Goal: Information Seeking & Learning: Learn about a topic

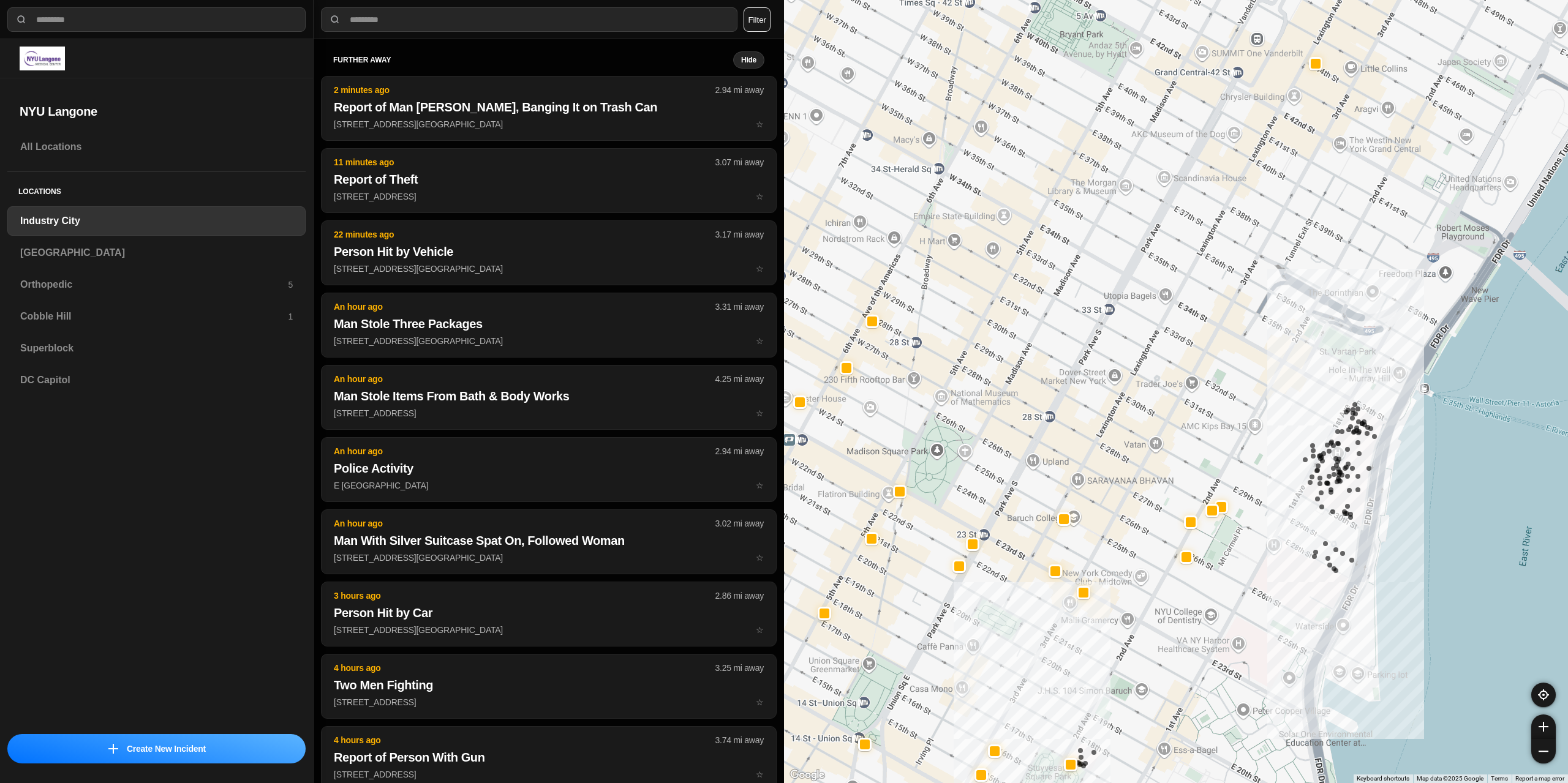
select select "*"
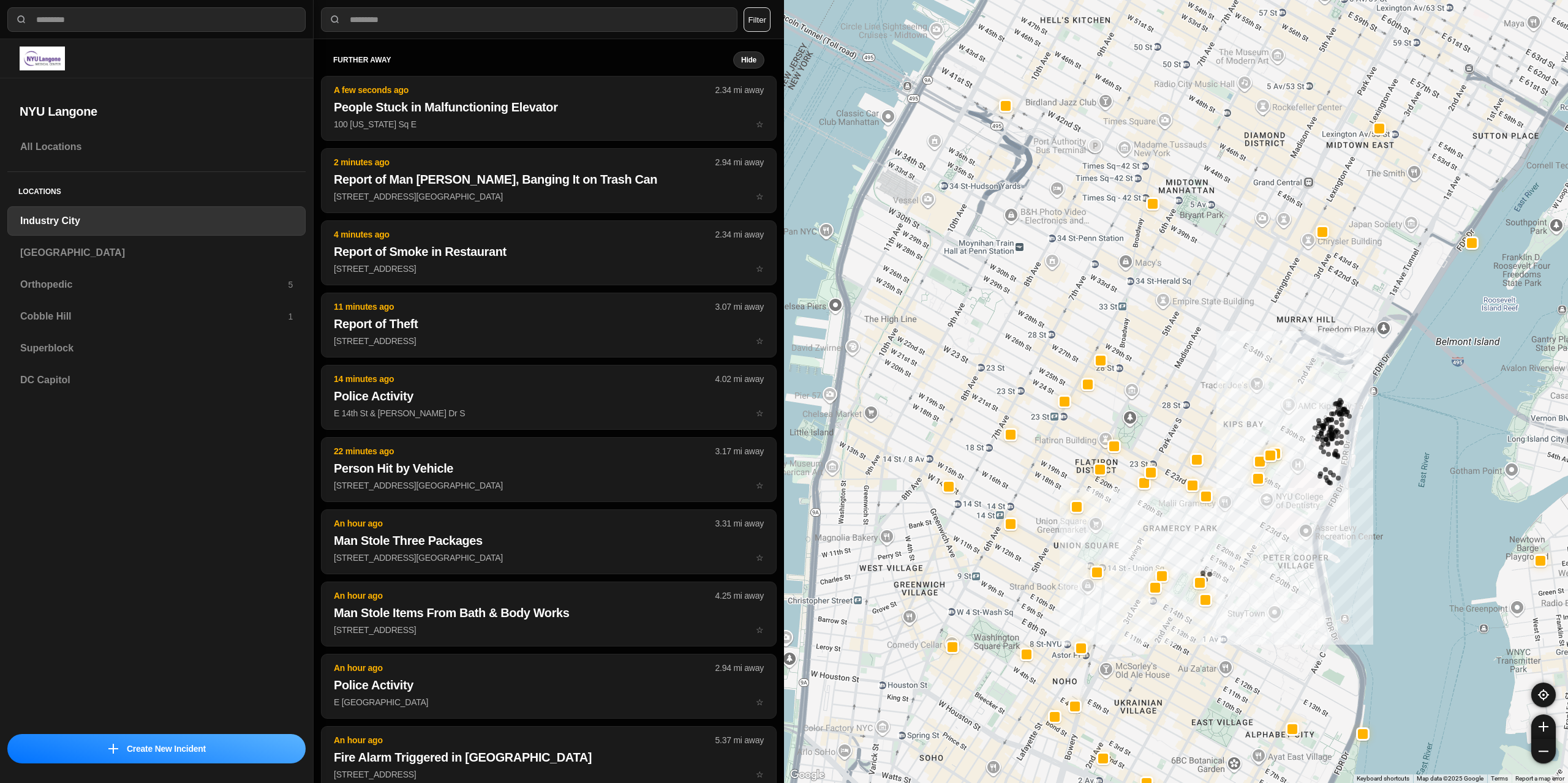
drag, startPoint x: 993, startPoint y: 394, endPoint x: 1144, endPoint y: 398, distance: 151.1
click at [1144, 398] on div "757 people" at bounding box center [1176, 392] width 784 height 783
click at [99, 255] on h3 "[GEOGRAPHIC_DATA]" at bounding box center [156, 253] width 273 height 14
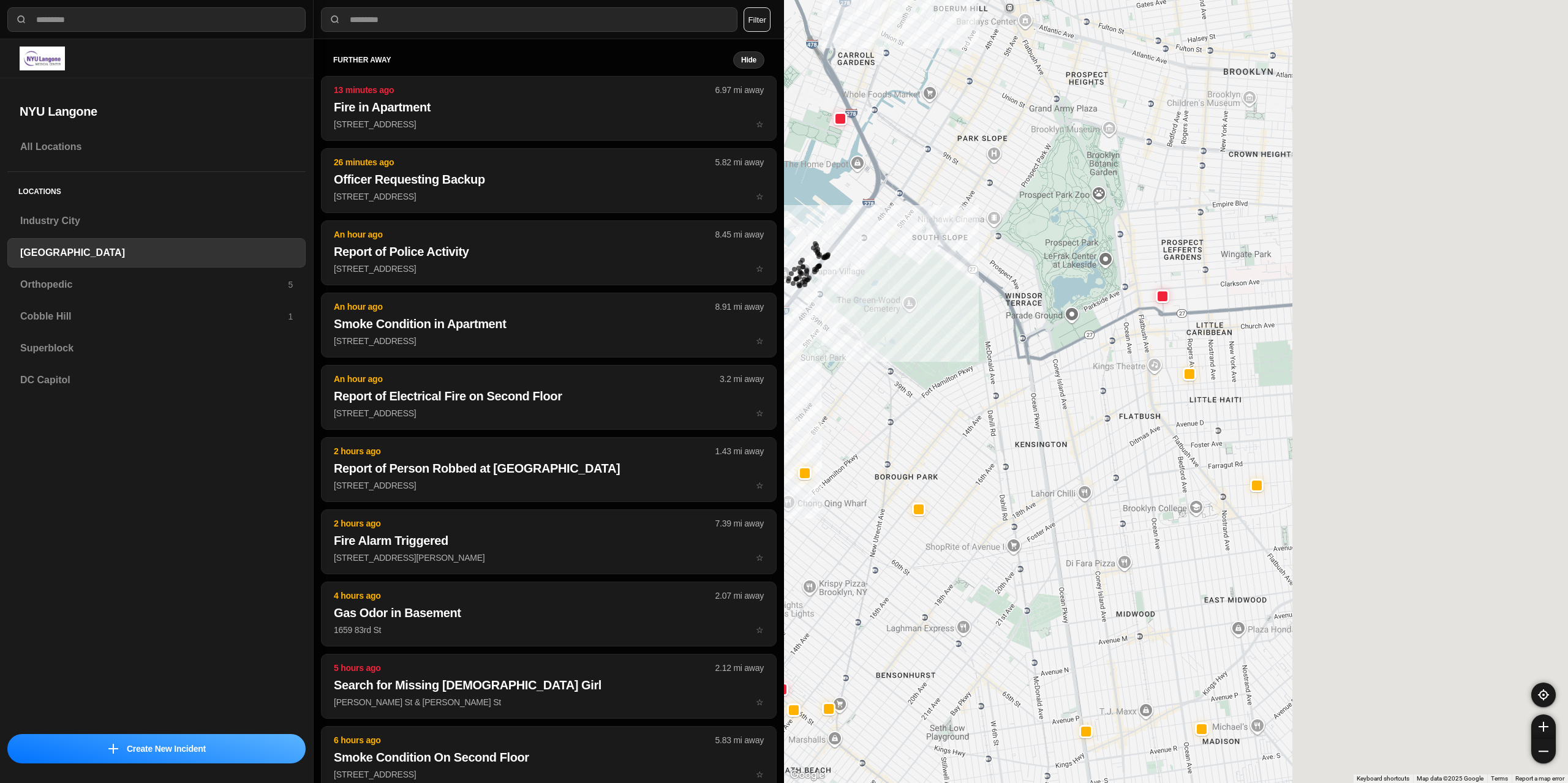
drag, startPoint x: 1271, startPoint y: 273, endPoint x: 996, endPoint y: 310, distance: 277.5
click at [996, 310] on div "421 people" at bounding box center [1176, 392] width 784 height 783
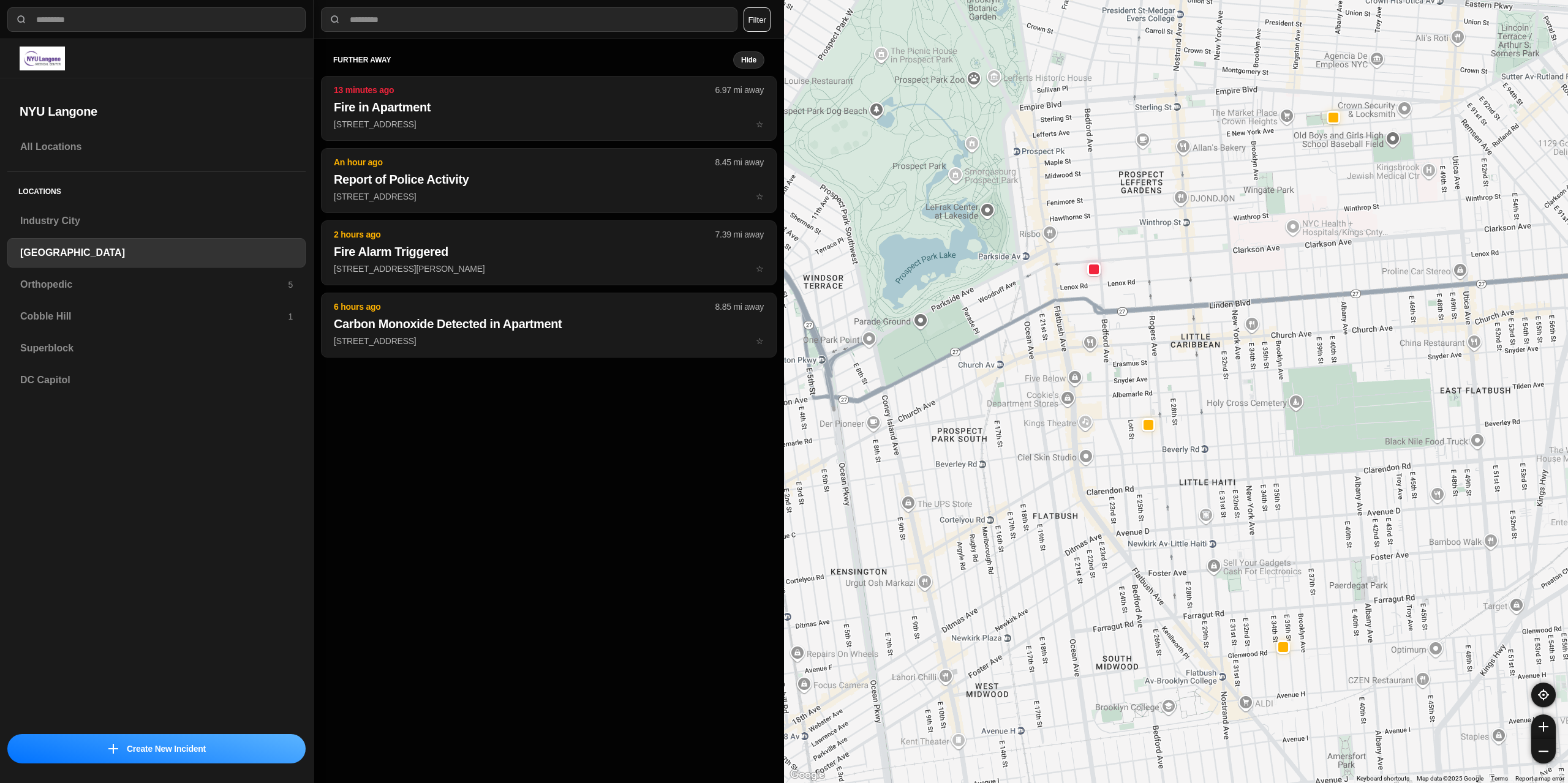
drag, startPoint x: 1232, startPoint y: 279, endPoint x: 1200, endPoint y: 285, distance: 32.6
click at [1200, 285] on div "421 people" at bounding box center [1176, 392] width 784 height 783
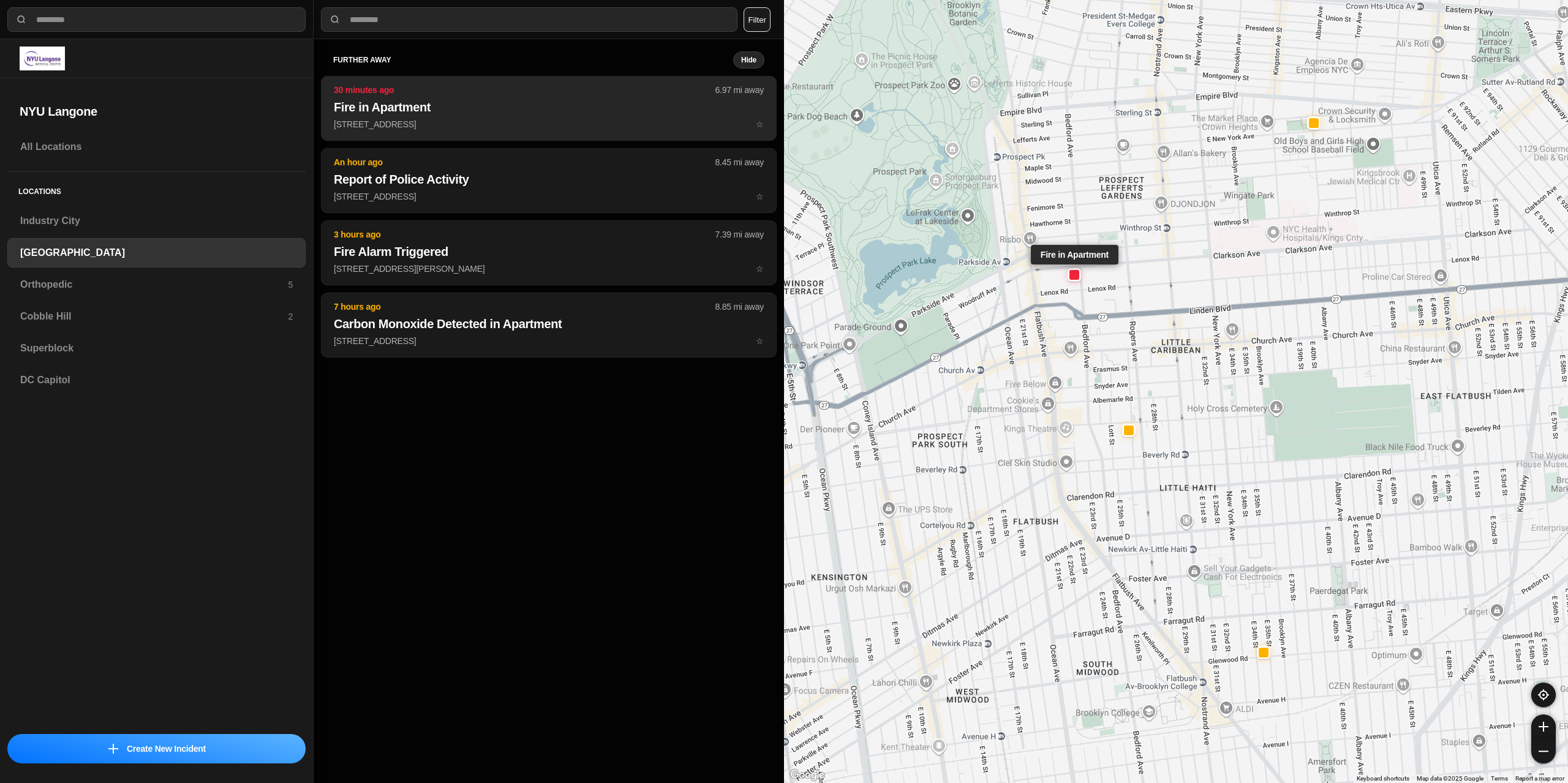
click at [512, 122] on p "[STREET_ADDRESS] ☆" at bounding box center [549, 124] width 430 height 13
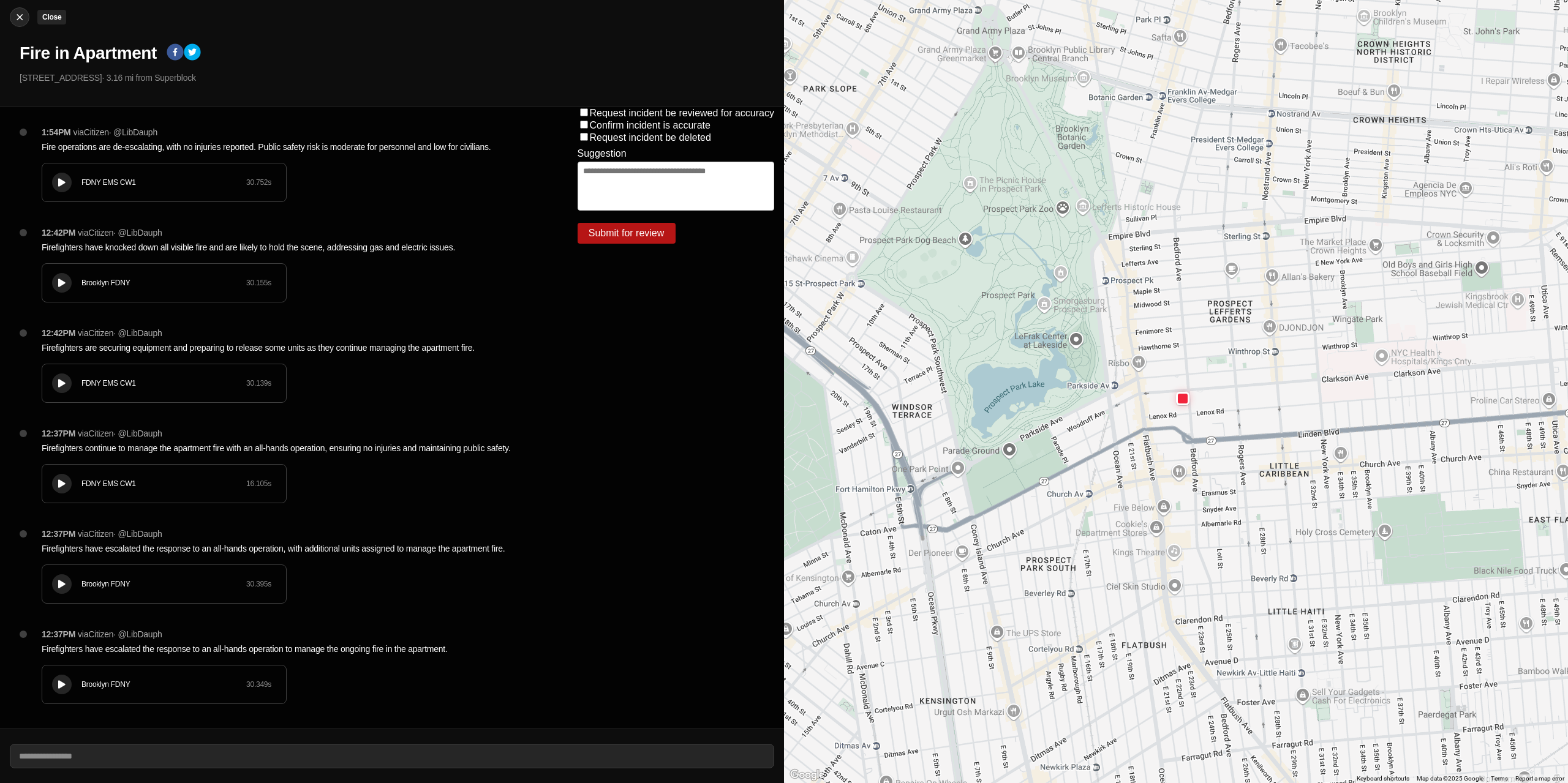
click at [19, 14] on img at bounding box center [20, 18] width 13 height 13
select select "*"
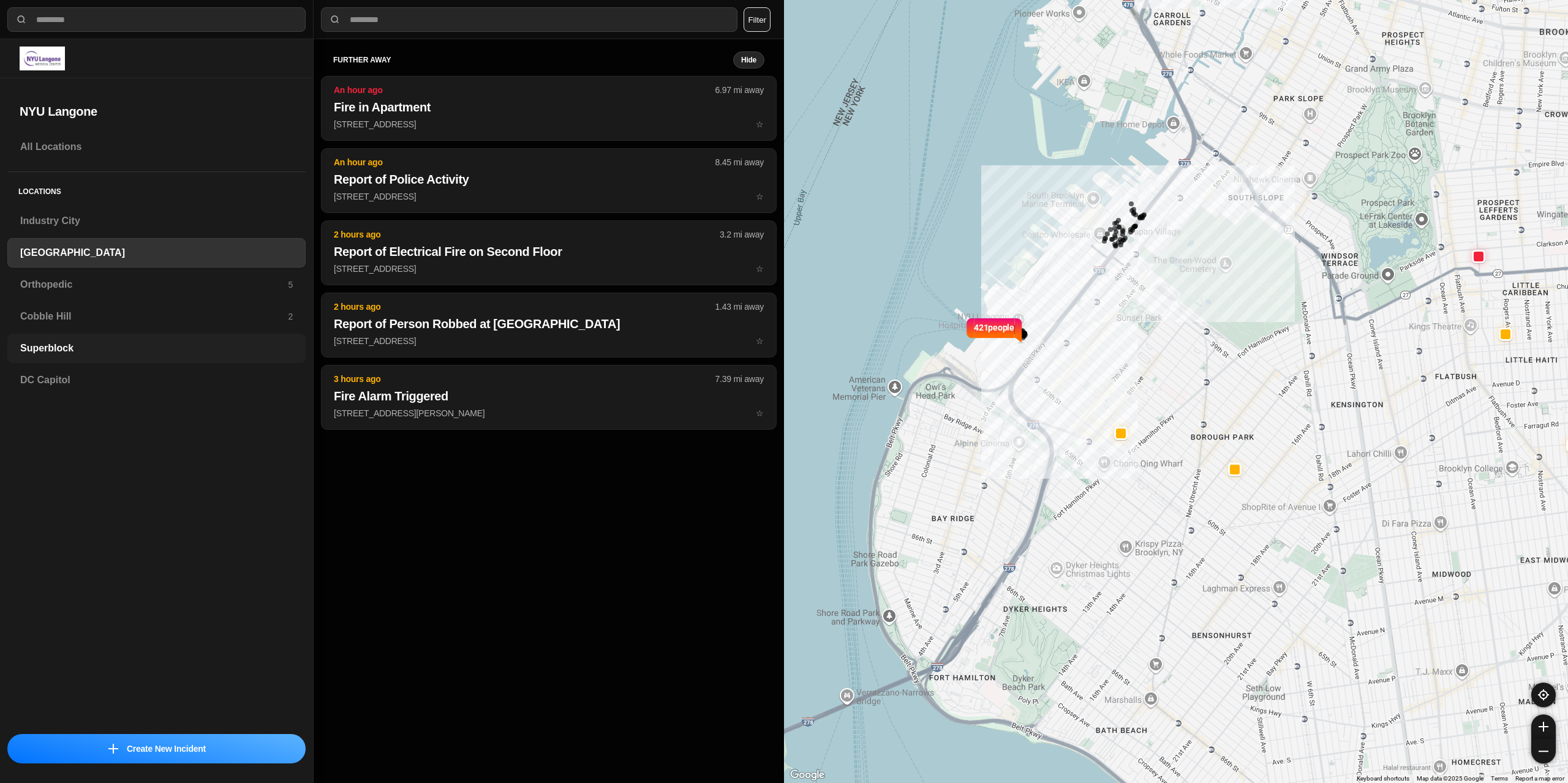
click at [151, 350] on h3 "Superblock" at bounding box center [156, 348] width 273 height 14
